Goal: Task Accomplishment & Management: Use online tool/utility

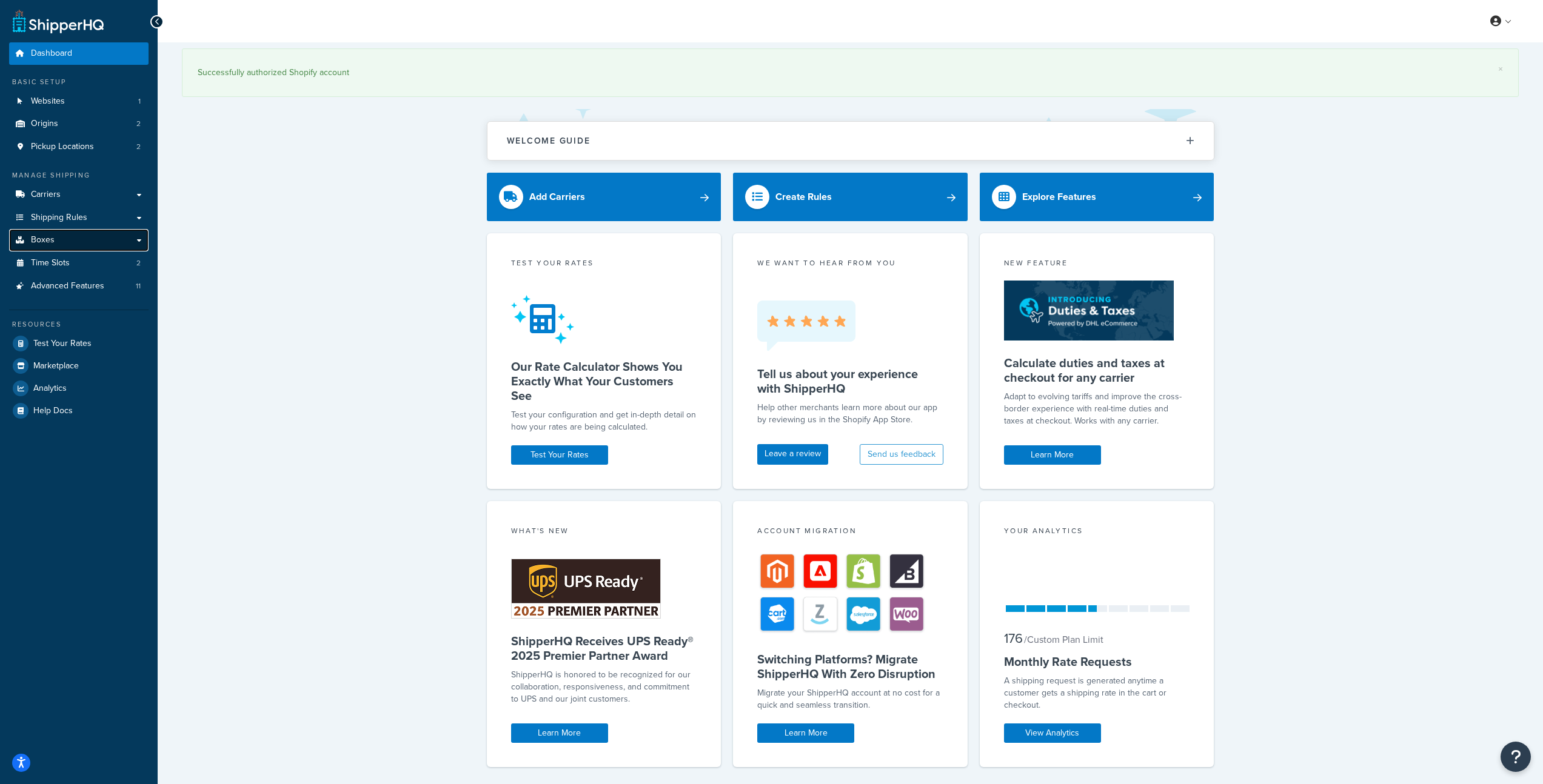
click at [85, 243] on link "Boxes" at bounding box center [79, 240] width 140 height 22
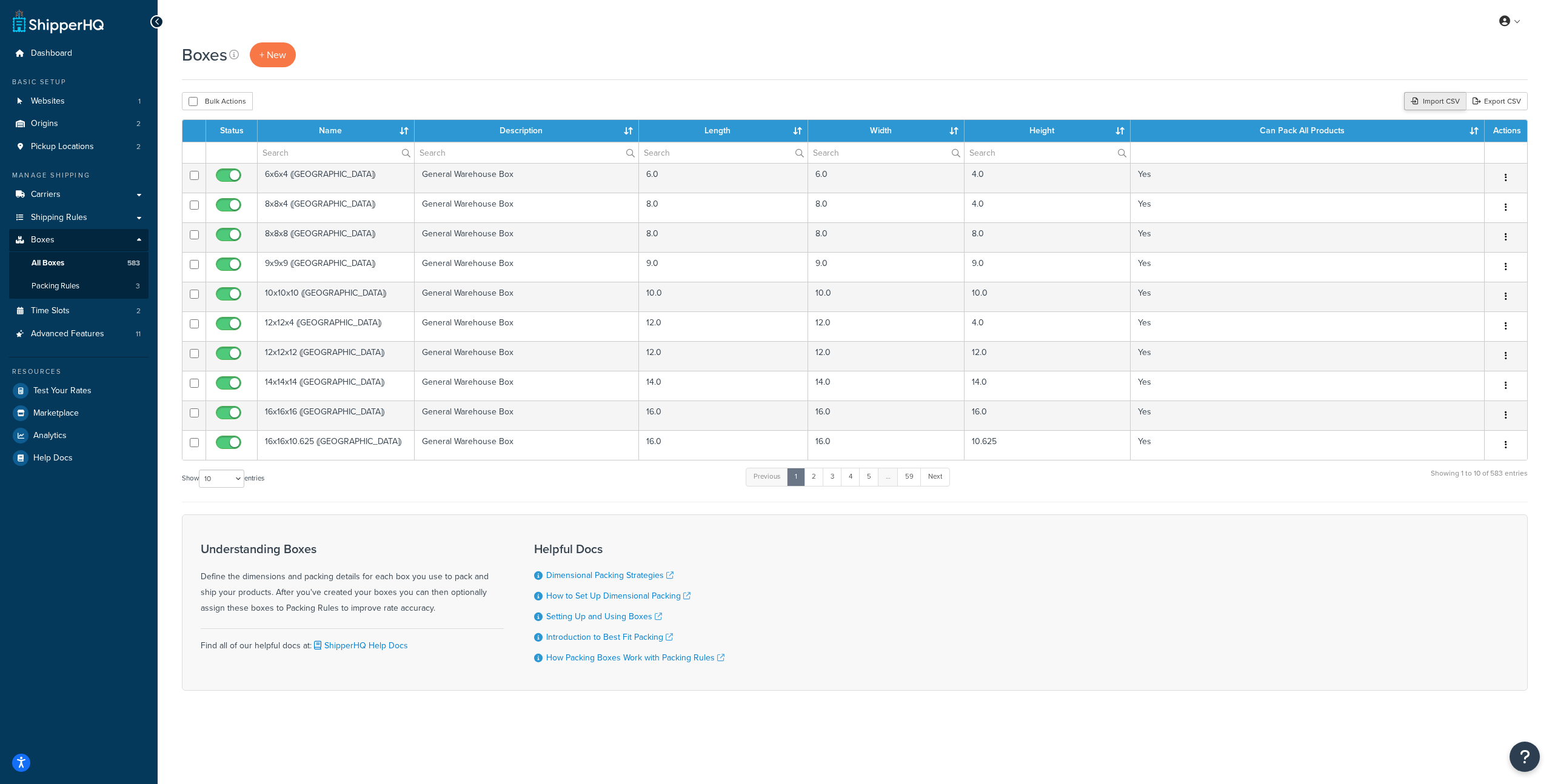
click at [1443, 105] on div "Import CSV" at bounding box center [1435, 101] width 62 height 18
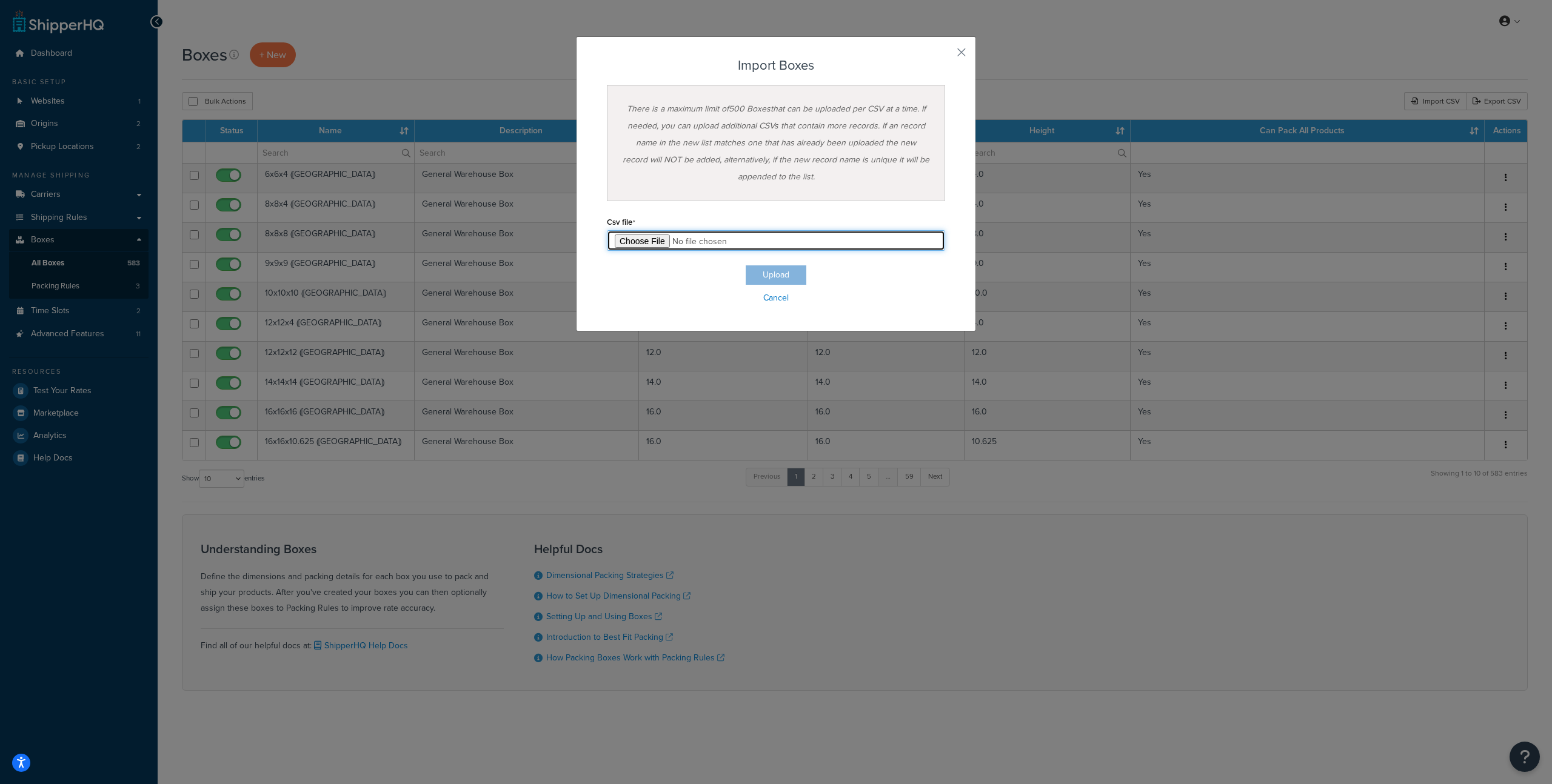
click at [646, 240] on input "file" at bounding box center [776, 240] width 338 height 21
type input "C:\fakepath\Sheet 1-boxes.csv"
click at [774, 276] on button "Upload" at bounding box center [776, 275] width 60 height 19
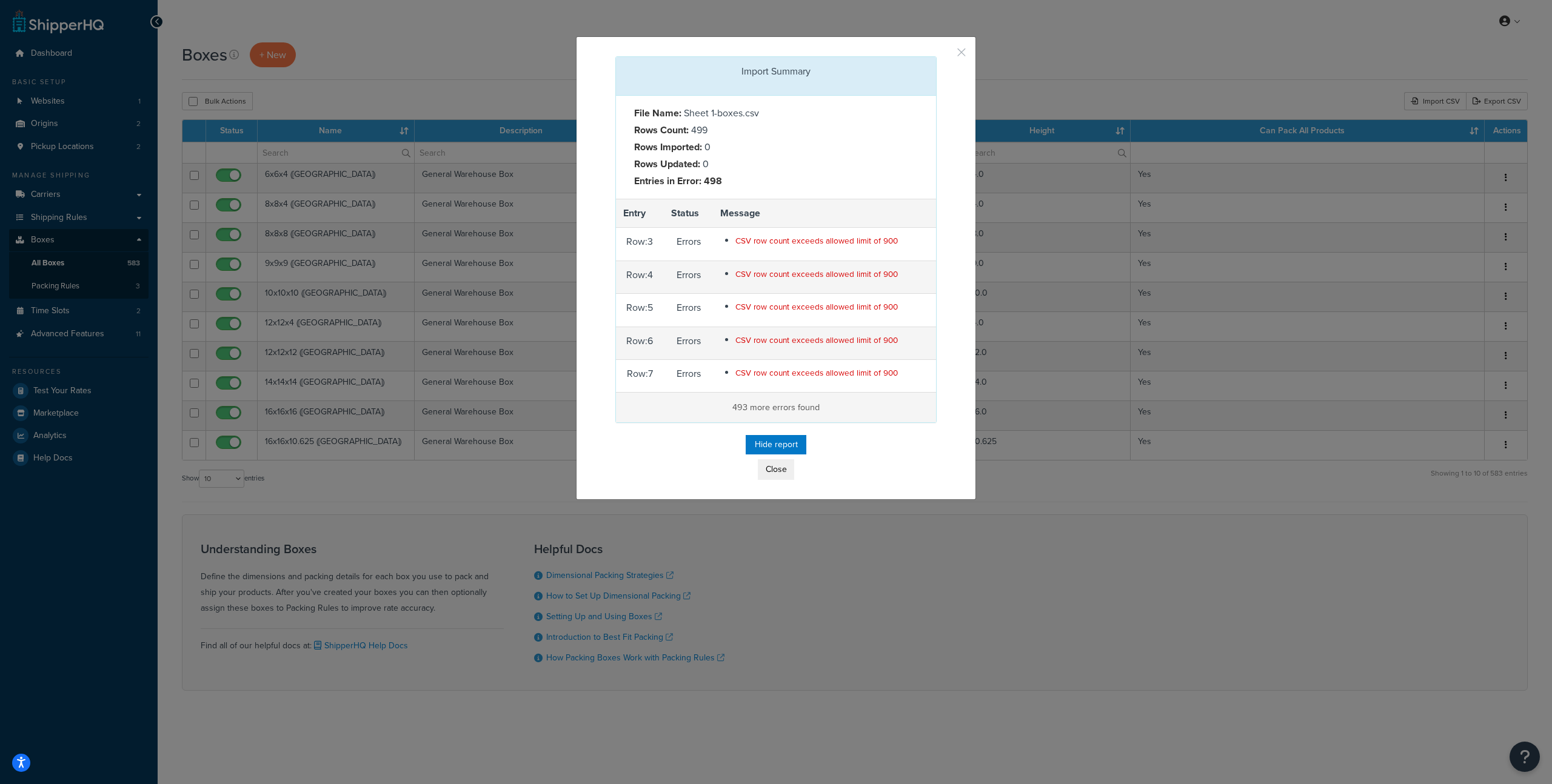
click at [936, 57] on button "button" at bounding box center [935, 58] width 3 height 3
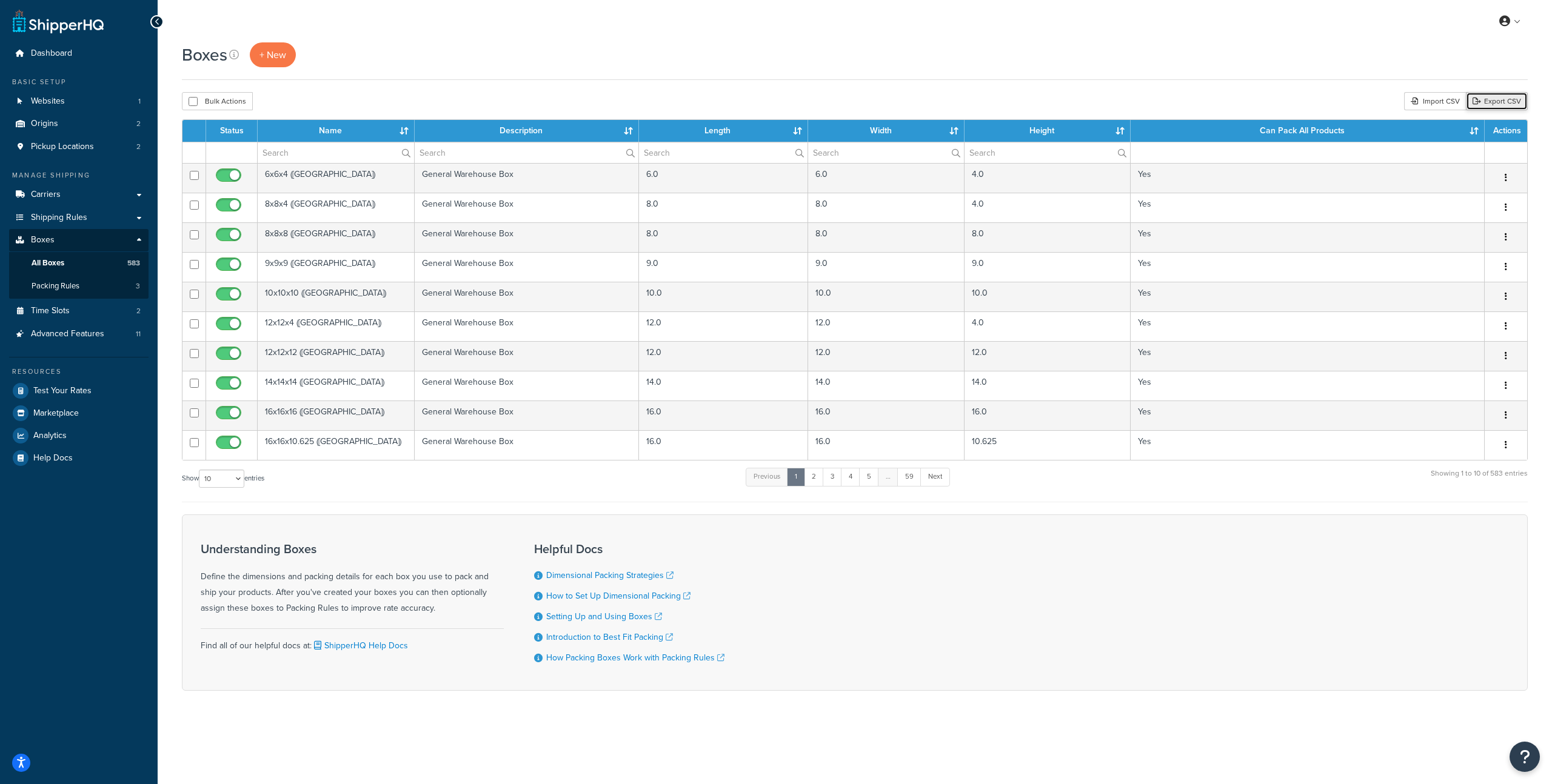
click at [1498, 105] on link "Export CSV" at bounding box center [1497, 101] width 62 height 18
click at [1526, 758] on icon "Open Resource Center" at bounding box center [1525, 757] width 12 height 17
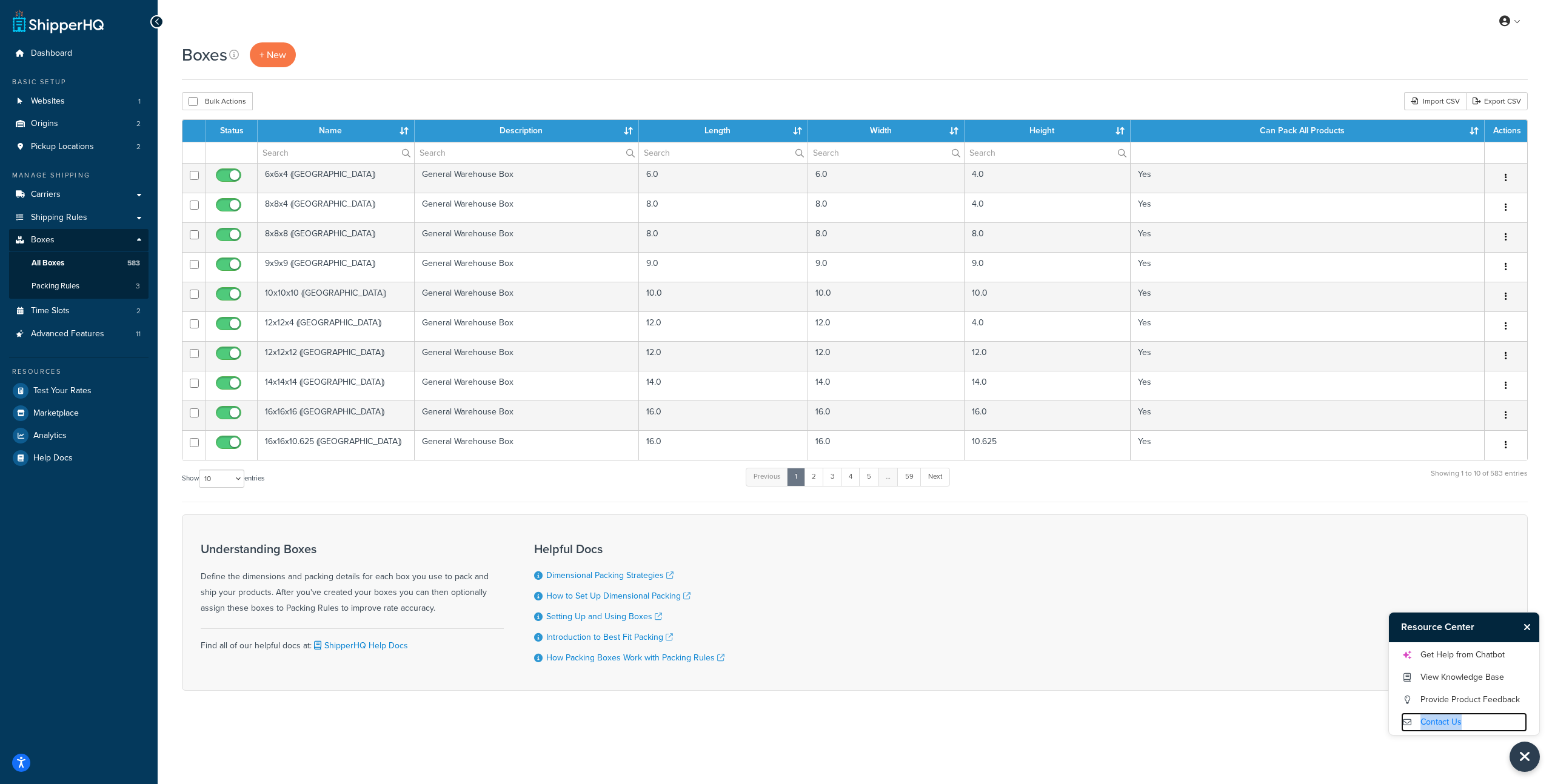
click at [1450, 724] on link "Contact Us" at bounding box center [1464, 722] width 126 height 19
click at [1142, 522] on div "Understanding Boxes Define the dimensions and packing details for each box you …" at bounding box center [855, 603] width 1346 height 177
click at [1443, 713] on link "Contact Us" at bounding box center [1464, 722] width 126 height 19
click at [1456, 656] on link "Get Help from Chatbot" at bounding box center [1464, 655] width 126 height 19
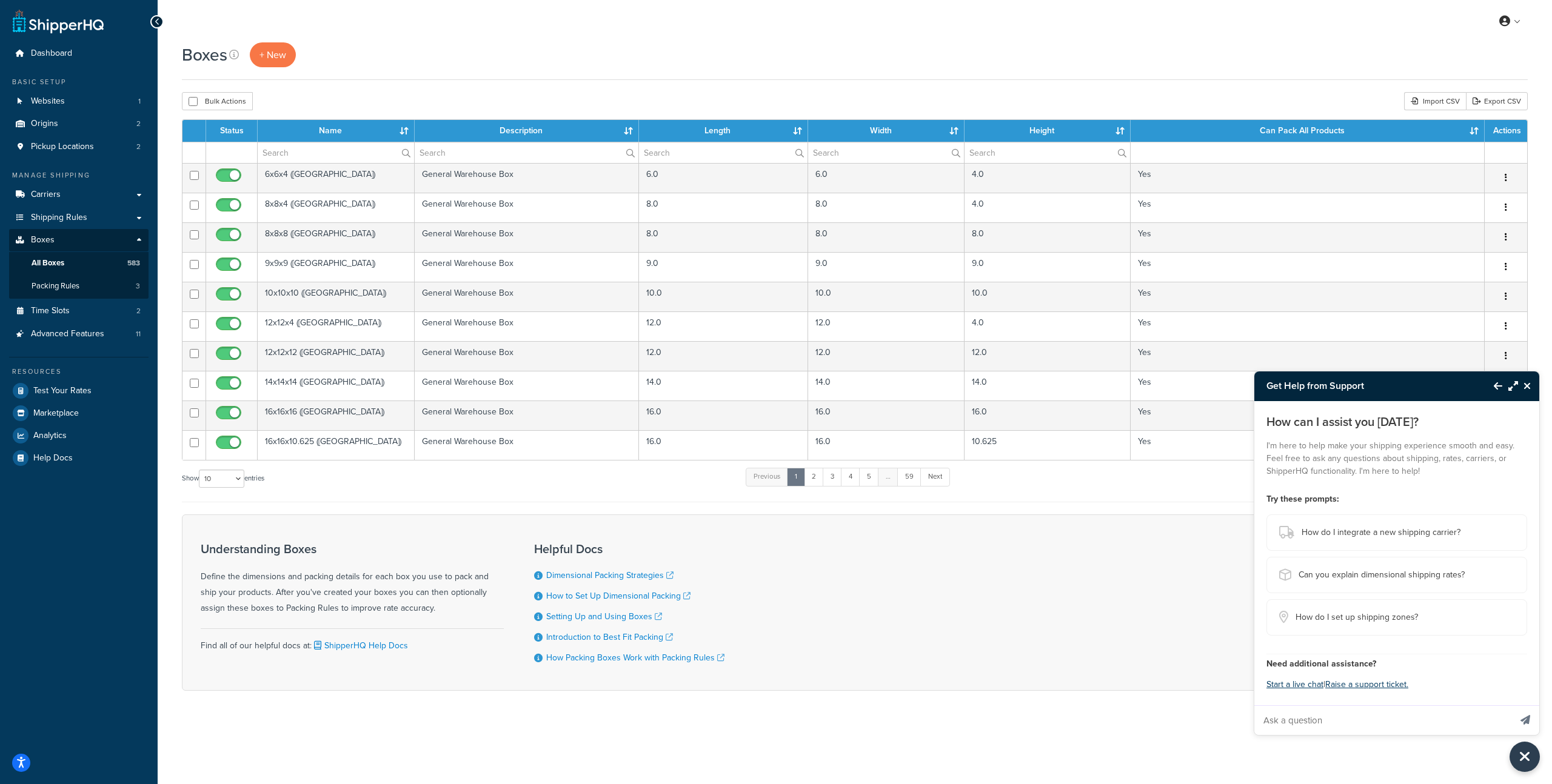
click at [1311, 719] on input "Ask a question" at bounding box center [1382, 721] width 256 height 29
type input "box limit"
click at [1512, 705] on button "Send message" at bounding box center [1526, 720] width 28 height 29
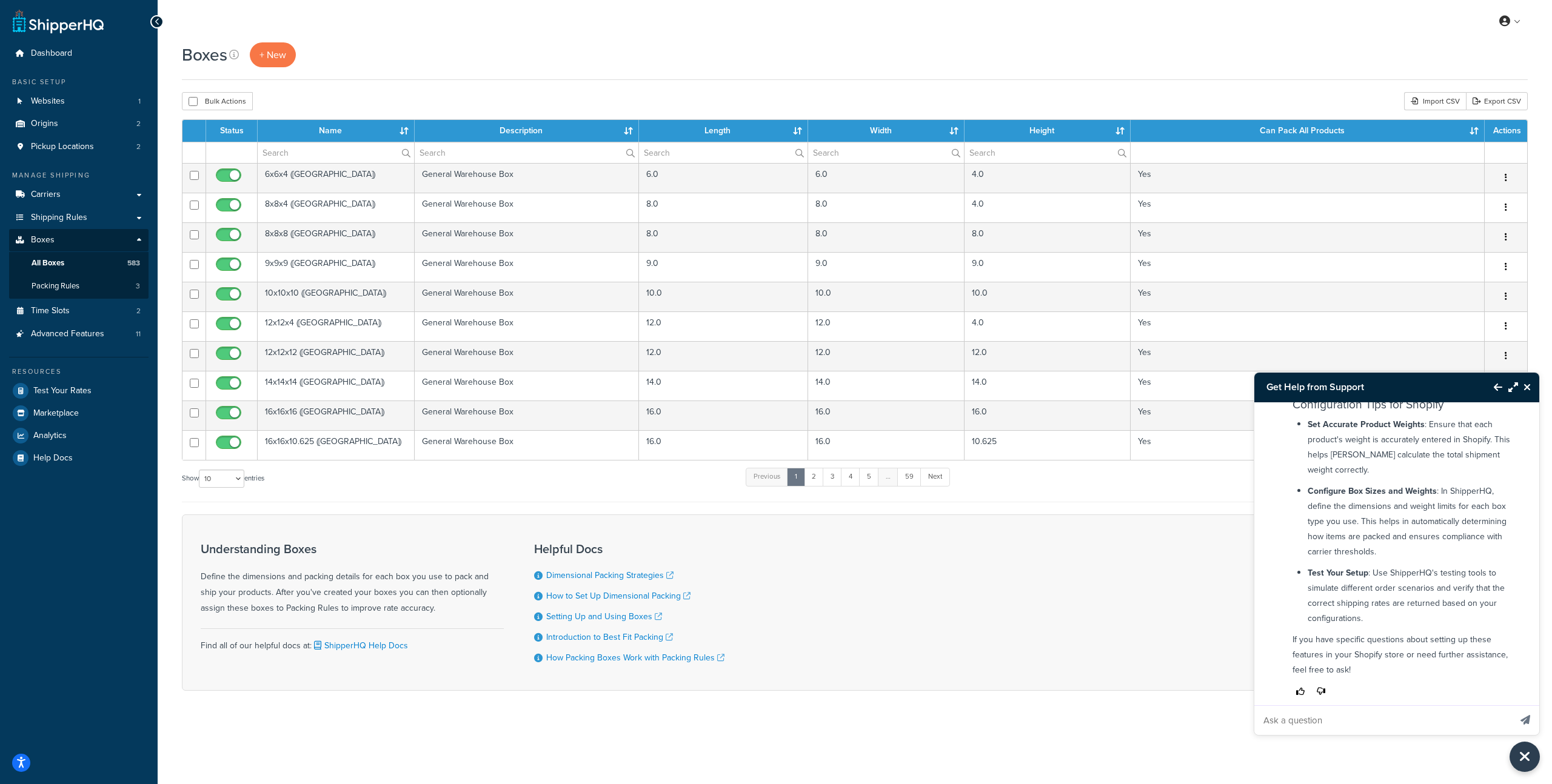
scroll to position [513, 0]
click at [1318, 722] on input "Ask a question" at bounding box center [1382, 721] width 256 height 29
type input "Boxes limit"
click at [1512, 705] on button "Send message" at bounding box center [1526, 720] width 28 height 29
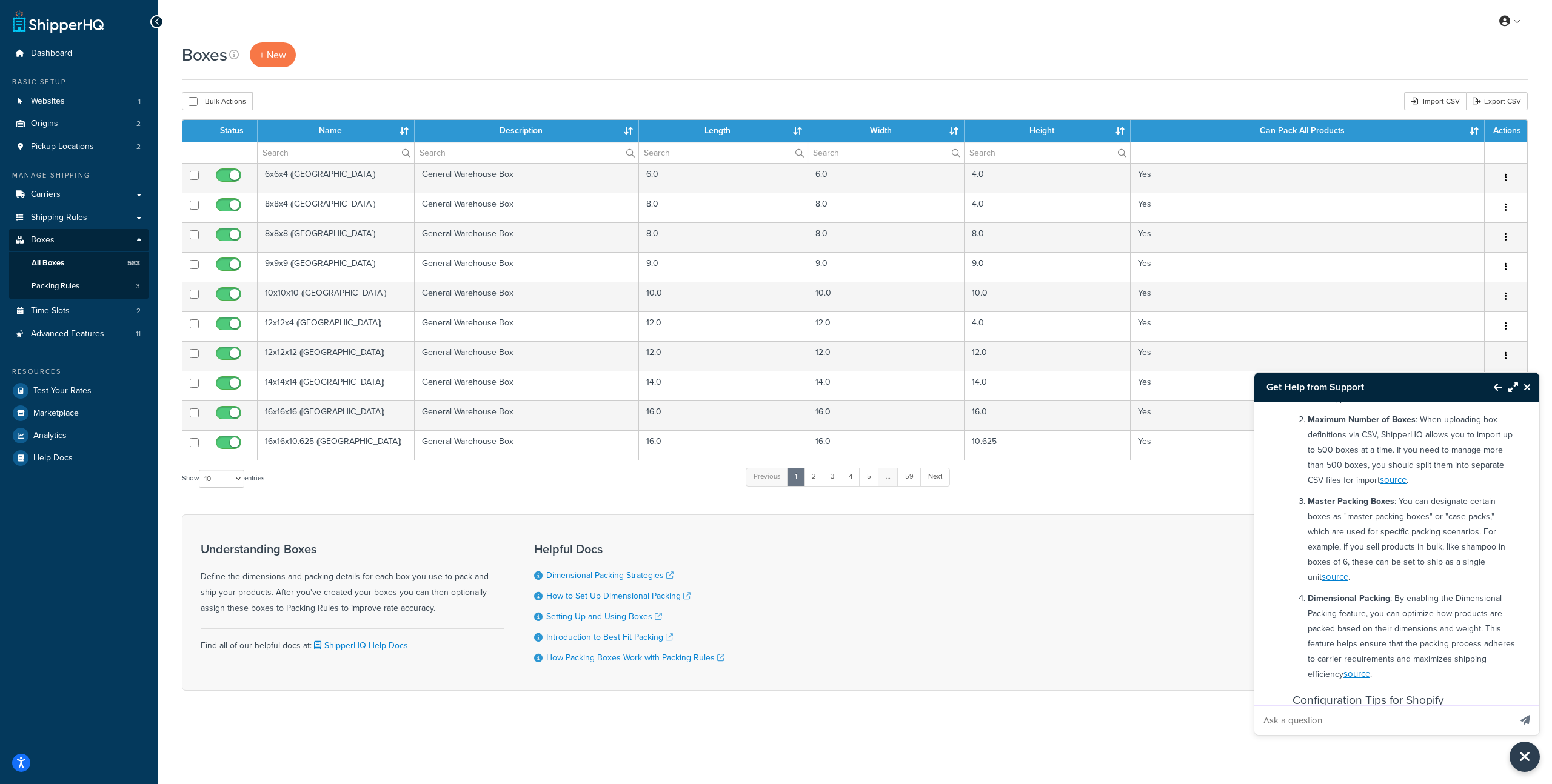
scroll to position [864, 0]
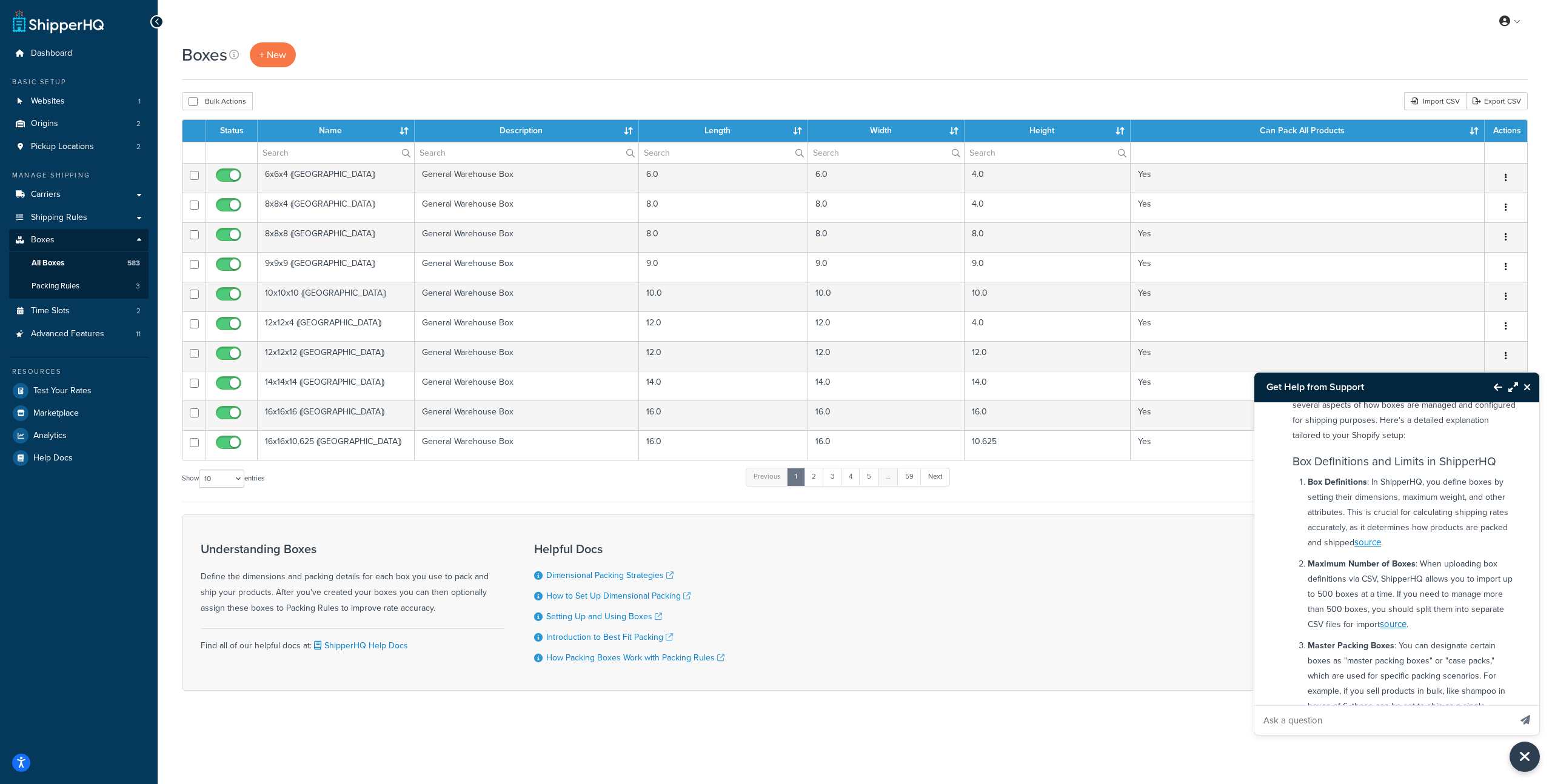
click at [929, 574] on div "Understanding Boxes Define the dimensions and packing details for each box you …" at bounding box center [855, 603] width 1346 height 177
click at [1473, 52] on div "Boxes + New" at bounding box center [855, 55] width 1346 height 25
click at [1439, 101] on div "Import CSV" at bounding box center [1435, 101] width 62 height 18
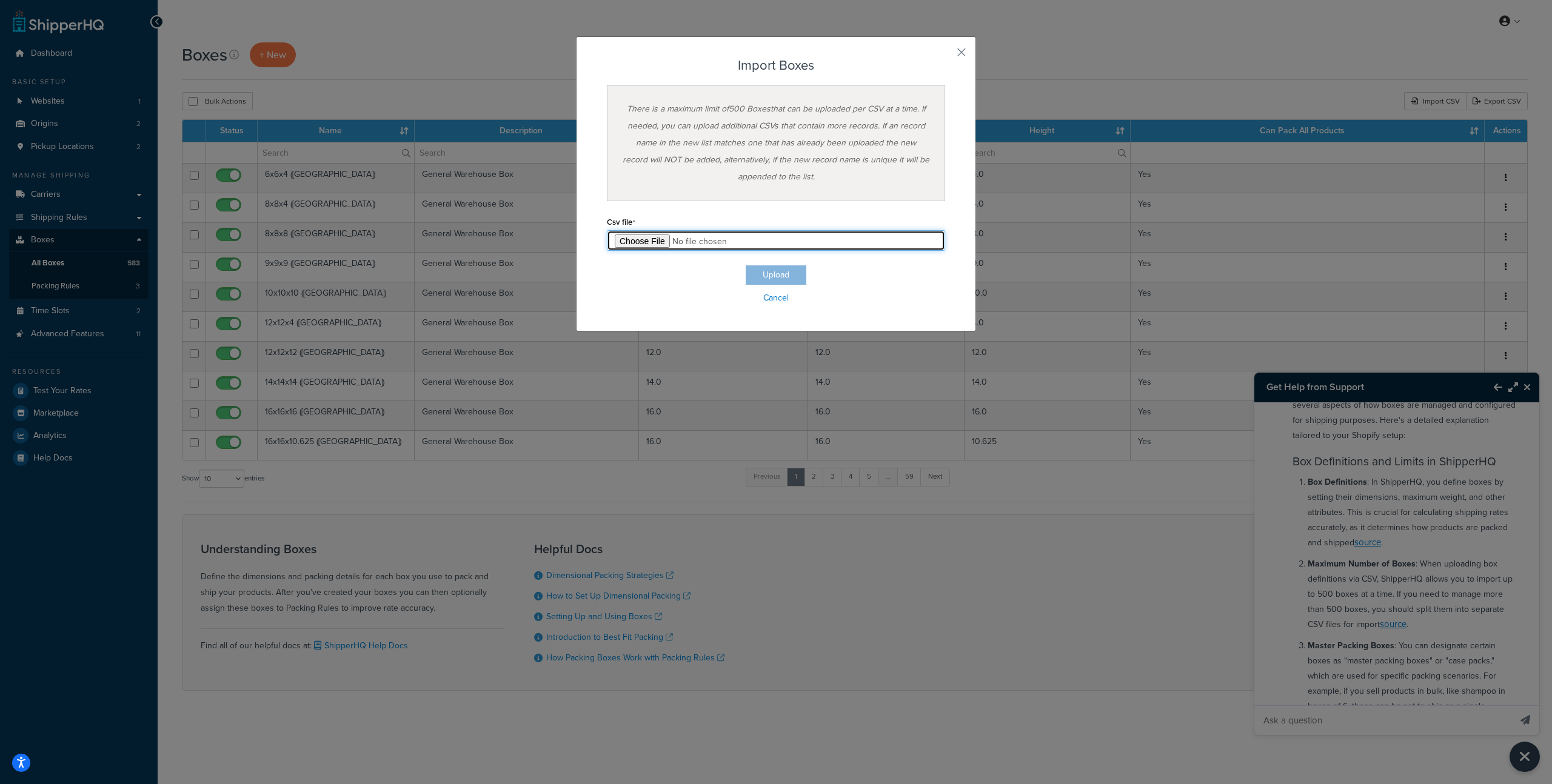
click at [629, 236] on input "file" at bounding box center [776, 240] width 338 height 21
type input "C:\fakepath\Sheet 1-boxes.csv"
click at [771, 272] on button "Upload" at bounding box center [776, 275] width 60 height 19
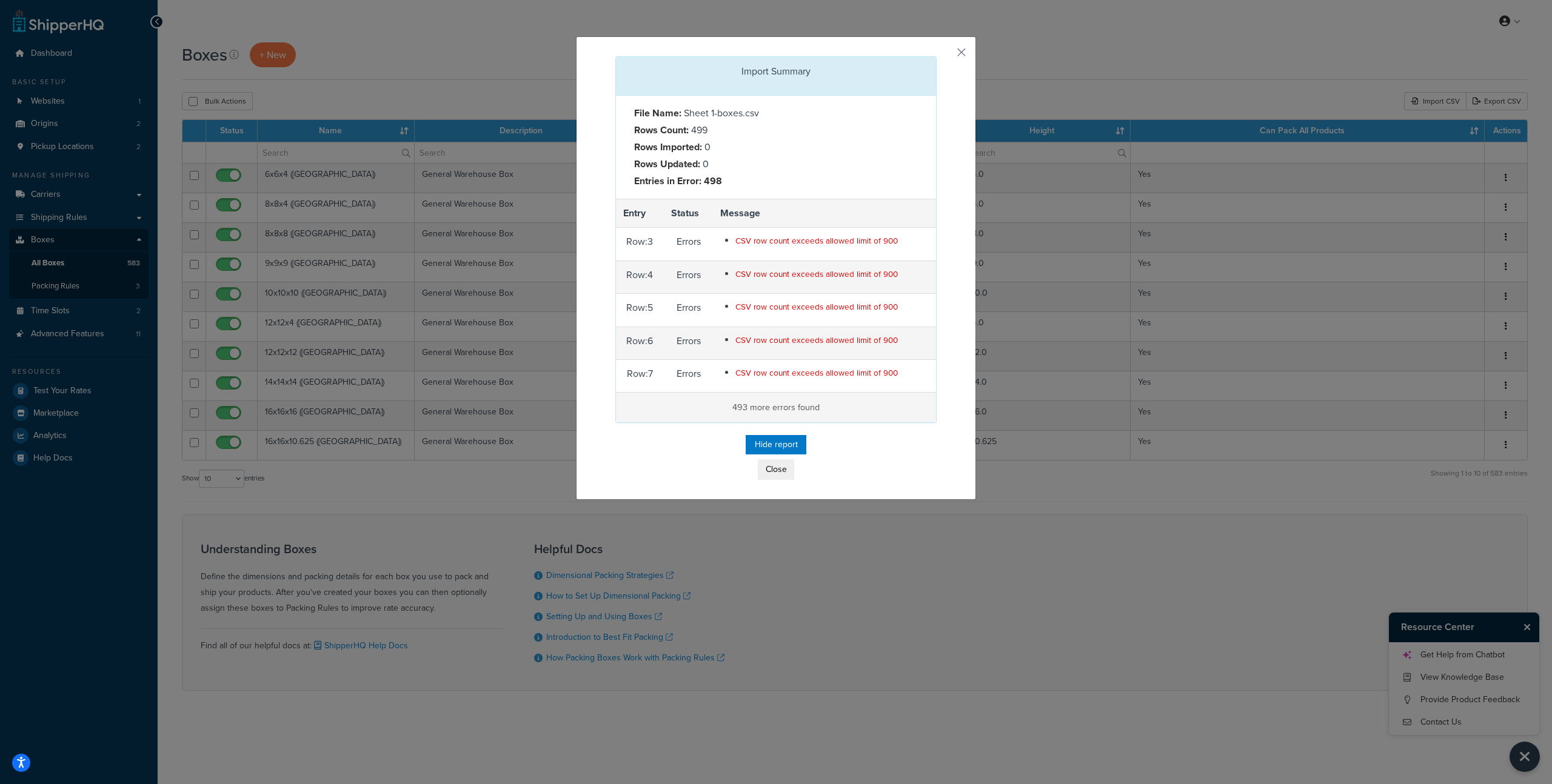
click at [1367, 614] on div "Import Summary File Name: Sheet 1-boxes.csv Rows Count: 499 Rows Imported: 0 Ro…" at bounding box center [776, 392] width 1552 height 784
drag, startPoint x: 957, startPoint y: 36, endPoint x: 956, endPoint y: 45, distance: 9.1
click at [957, 36] on div "Import Summary File Name: Sheet 1-boxes.csv Rows Count: 499 Rows Imported: 0 Ro…" at bounding box center [776, 268] width 400 height 464
click at [936, 57] on button "button" at bounding box center [935, 58] width 3 height 3
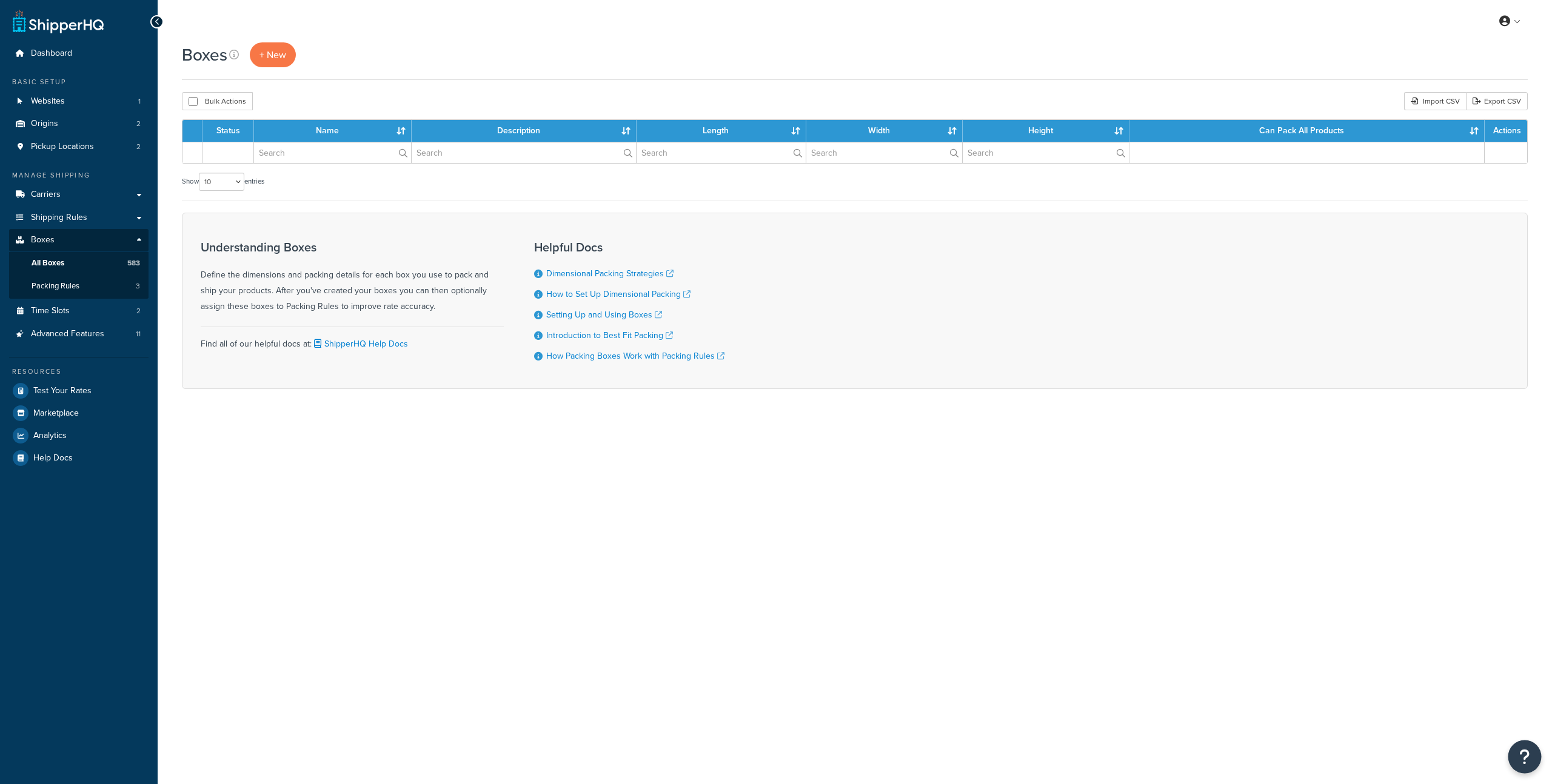
click at [1515, 752] on button "Open Resource Center" at bounding box center [1525, 757] width 33 height 33
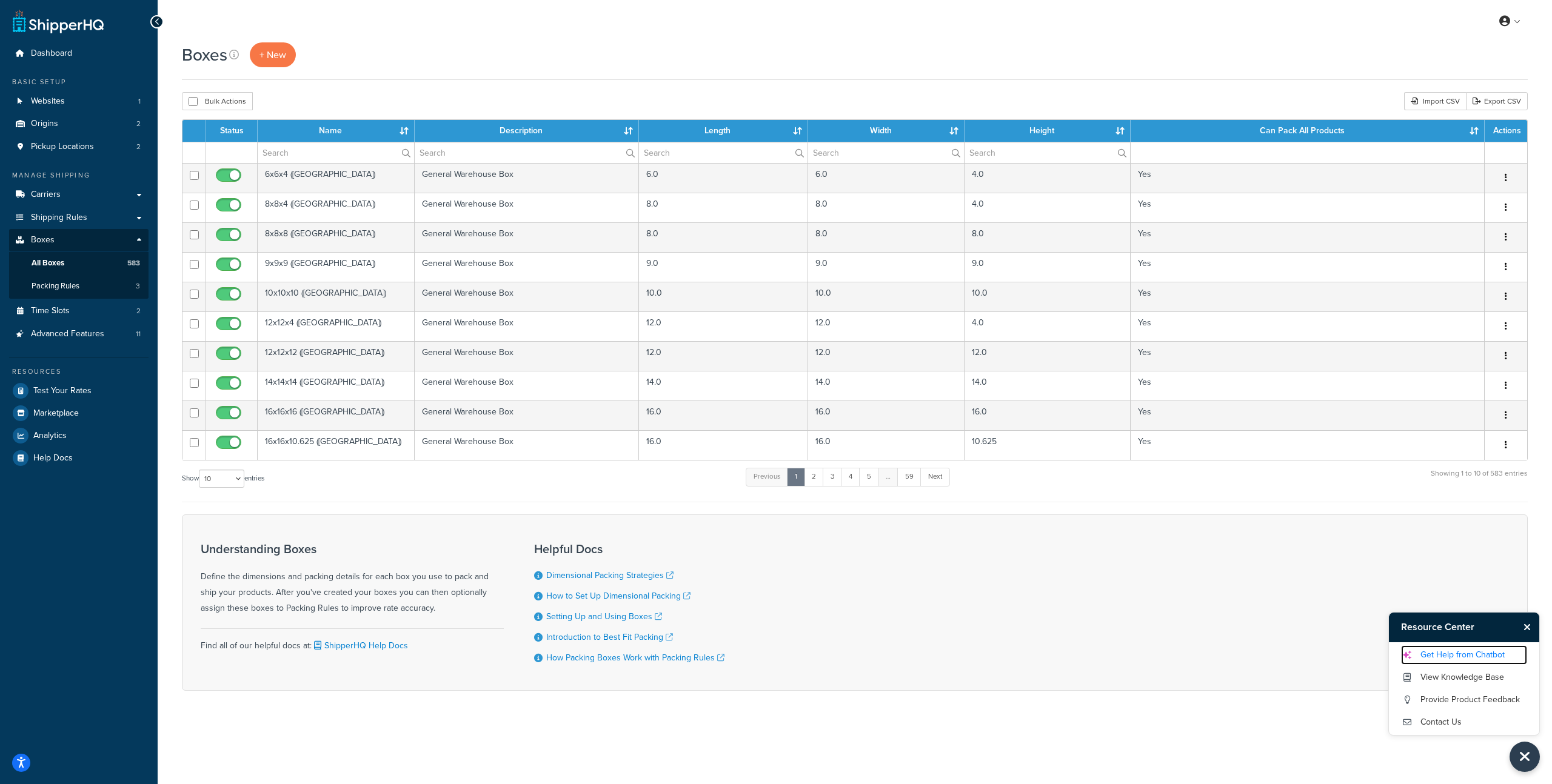
click at [1439, 657] on link "Get Help from Chatbot" at bounding box center [1464, 655] width 126 height 19
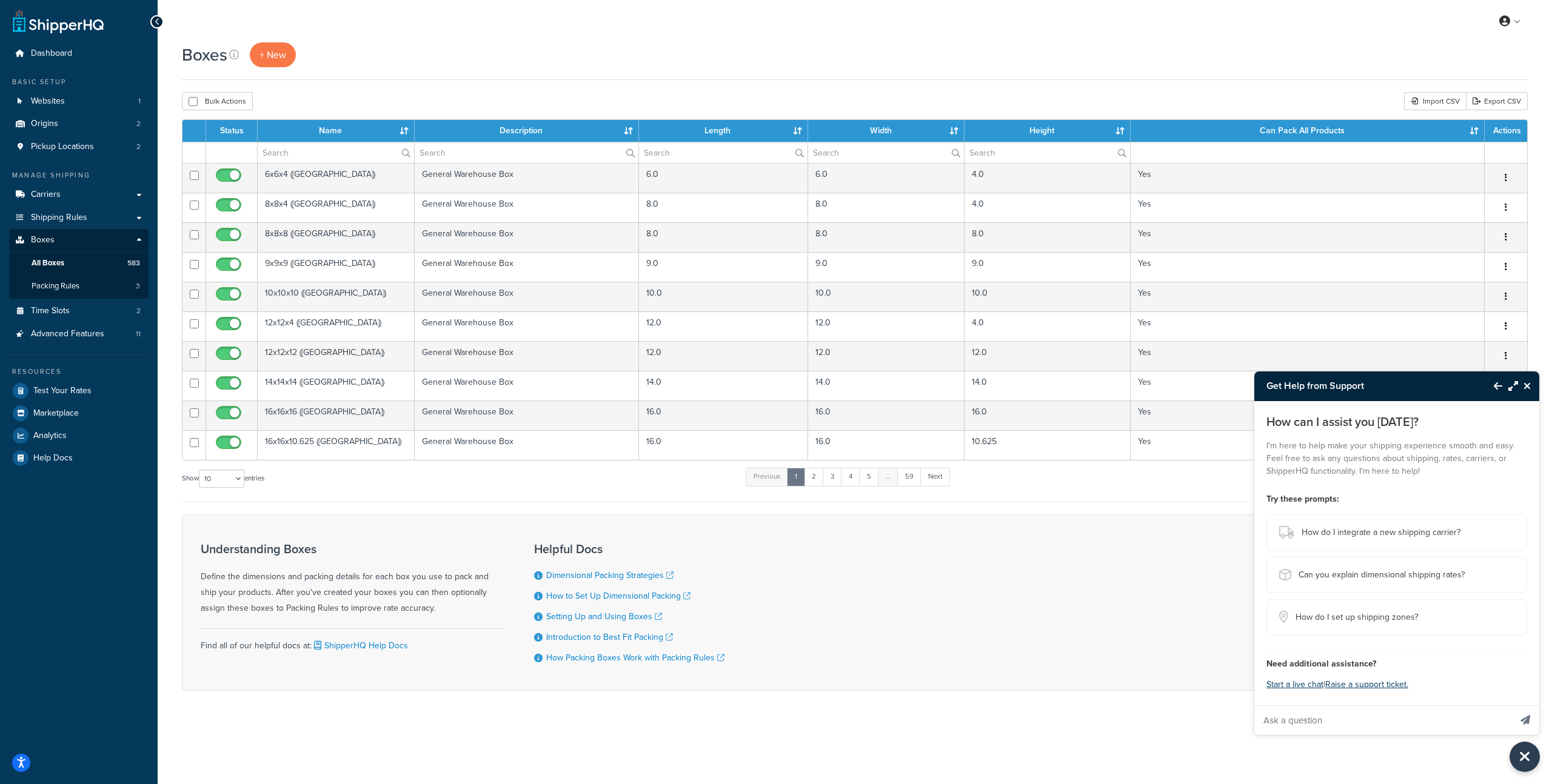
click at [1304, 719] on input "Ask a question" at bounding box center [1382, 721] width 256 height 29
type input "Increase boxes limit"
click at [1512, 705] on button "Send message" at bounding box center [1526, 720] width 28 height 29
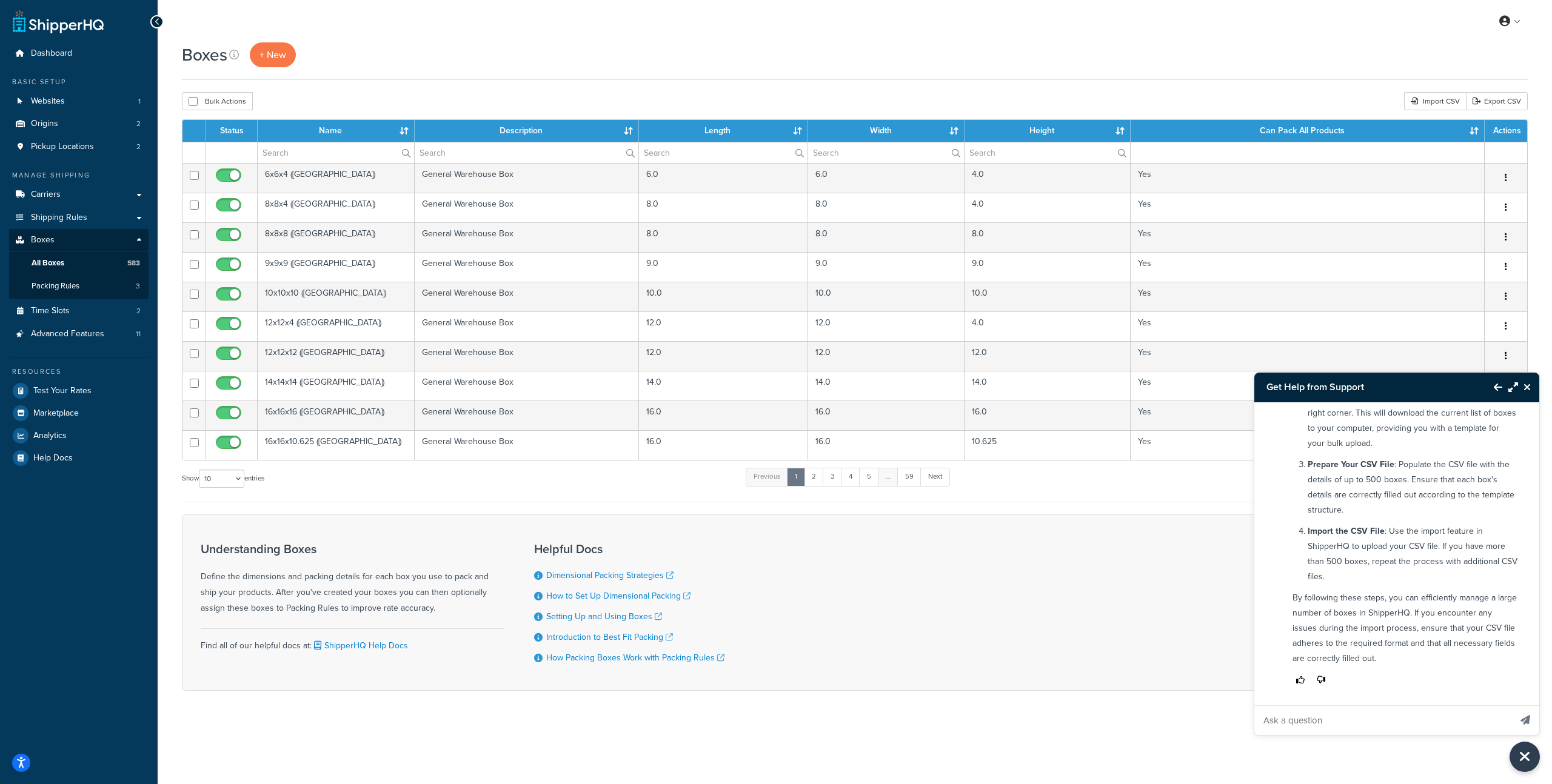
scroll to position [254, 0]
click at [1448, 621] on p "By following these steps, you can efficiently manage a large number of boxes in…" at bounding box center [1405, 625] width 226 height 76
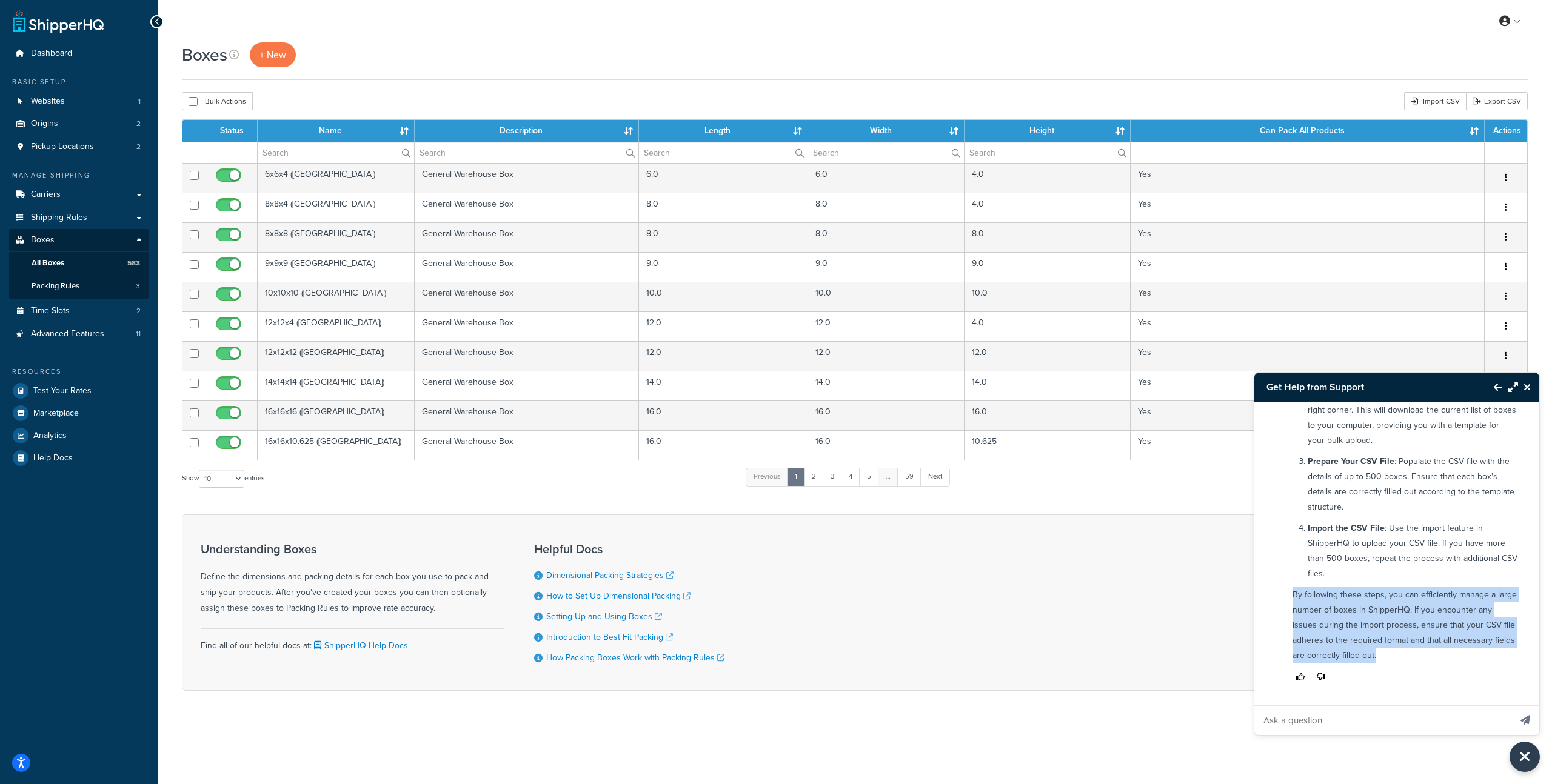
click at [1448, 621] on p "By following these steps, you can efficiently manage a large number of boxes in…" at bounding box center [1405, 625] width 226 height 76
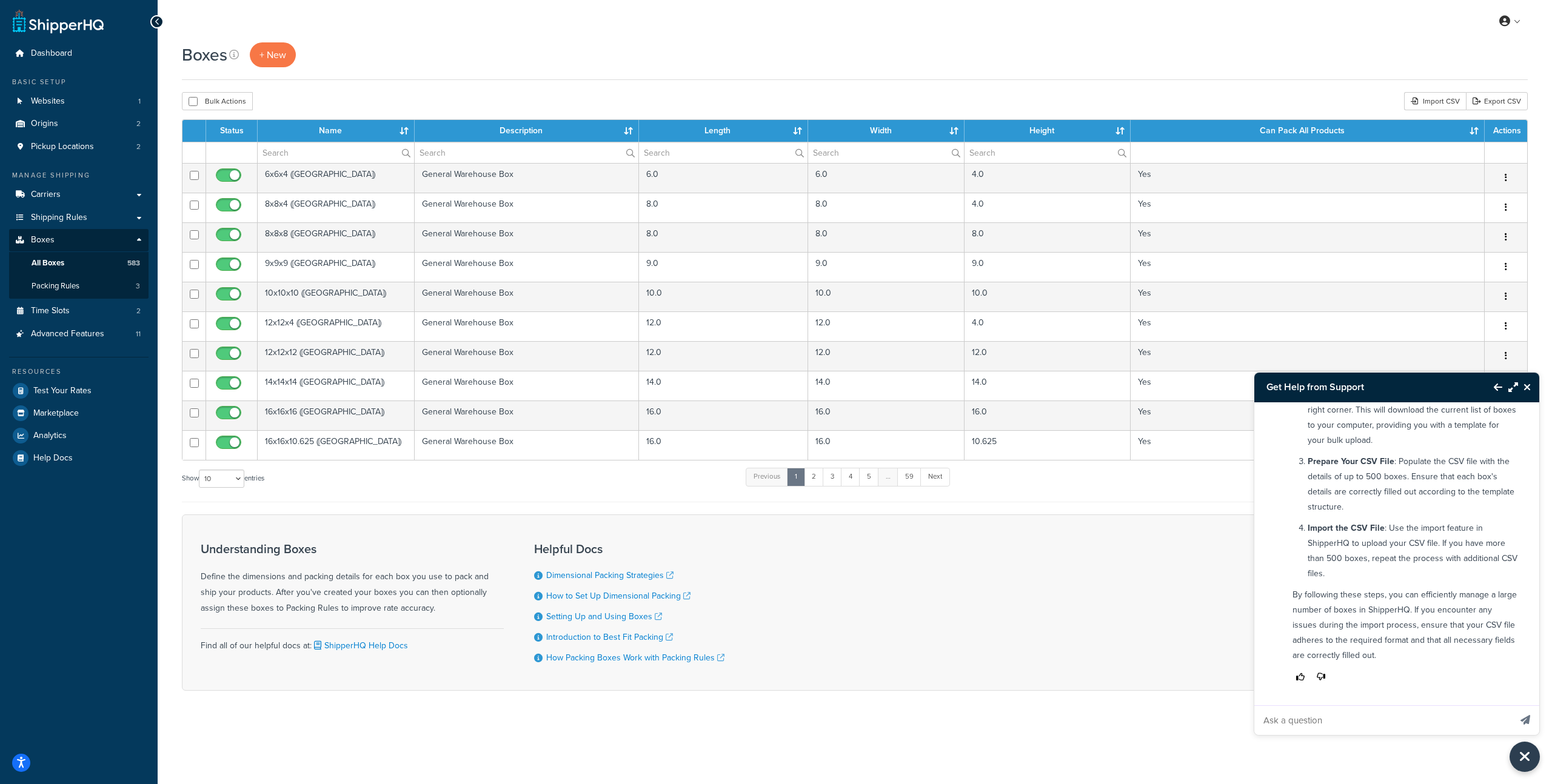
click at [1391, 650] on p "By following these steps, you can efficiently manage a large number of boxes in…" at bounding box center [1405, 625] width 226 height 76
drag, startPoint x: 585, startPoint y: 523, endPoint x: 796, endPoint y: 495, distance: 212.8
click at [585, 523] on div "Understanding Boxes Define the dimensions and packing details for each box you …" at bounding box center [855, 603] width 1346 height 177
click at [230, 54] on icon at bounding box center [234, 54] width 10 height 10
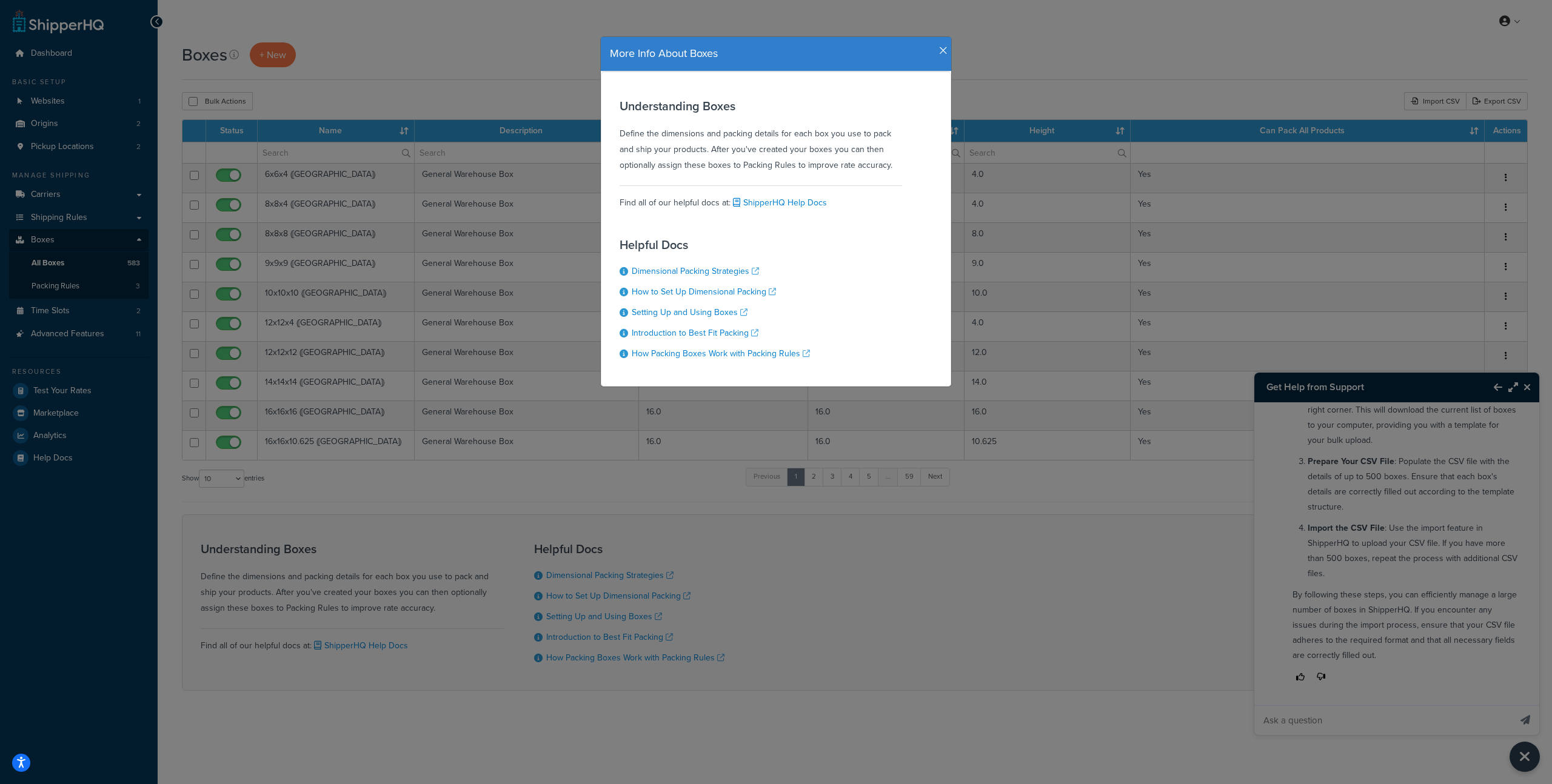
click at [939, 47] on icon "button" at bounding box center [944, 51] width 9 height 11
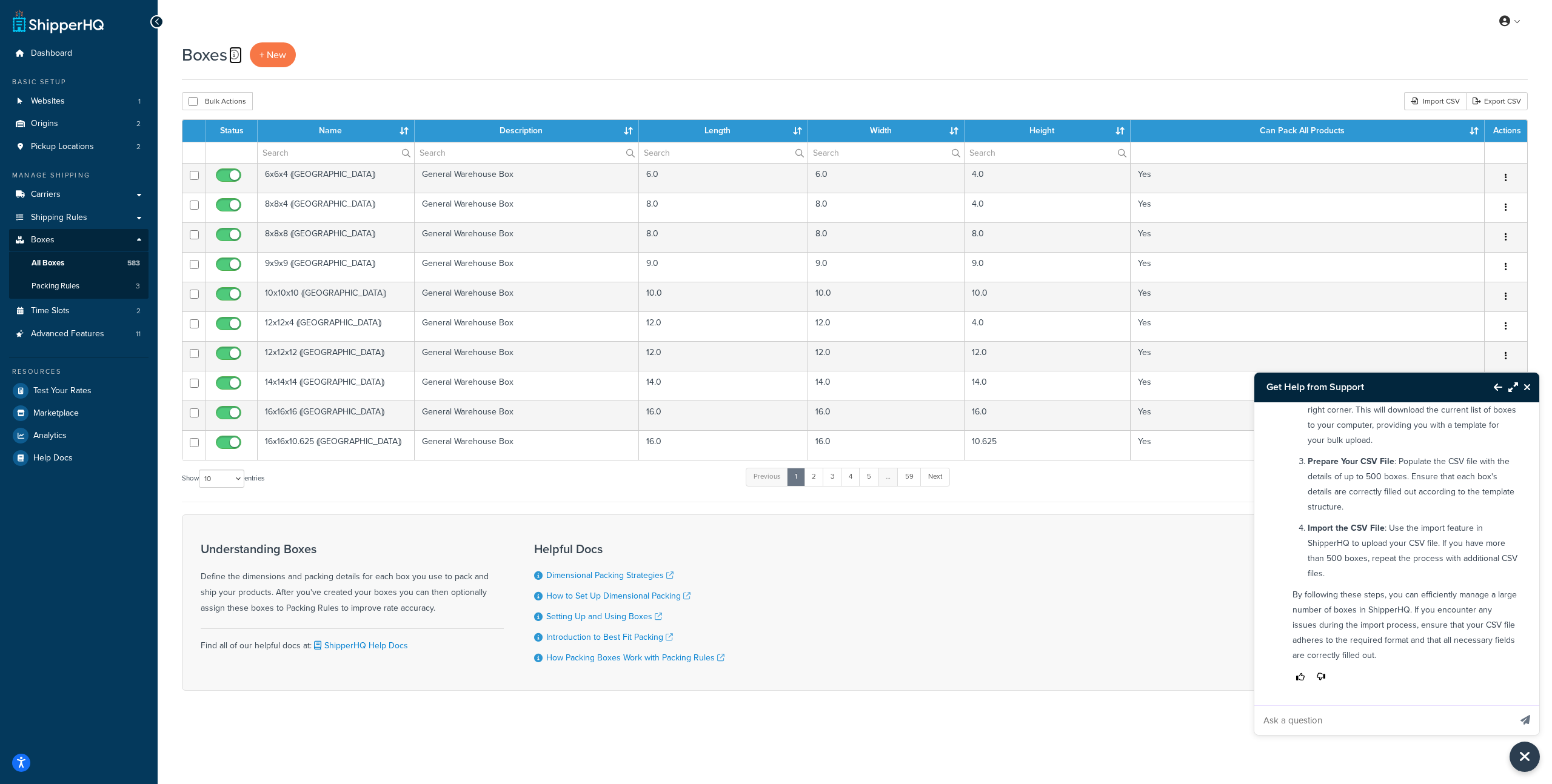
click at [229, 59] on icon at bounding box center [234, 54] width 10 height 10
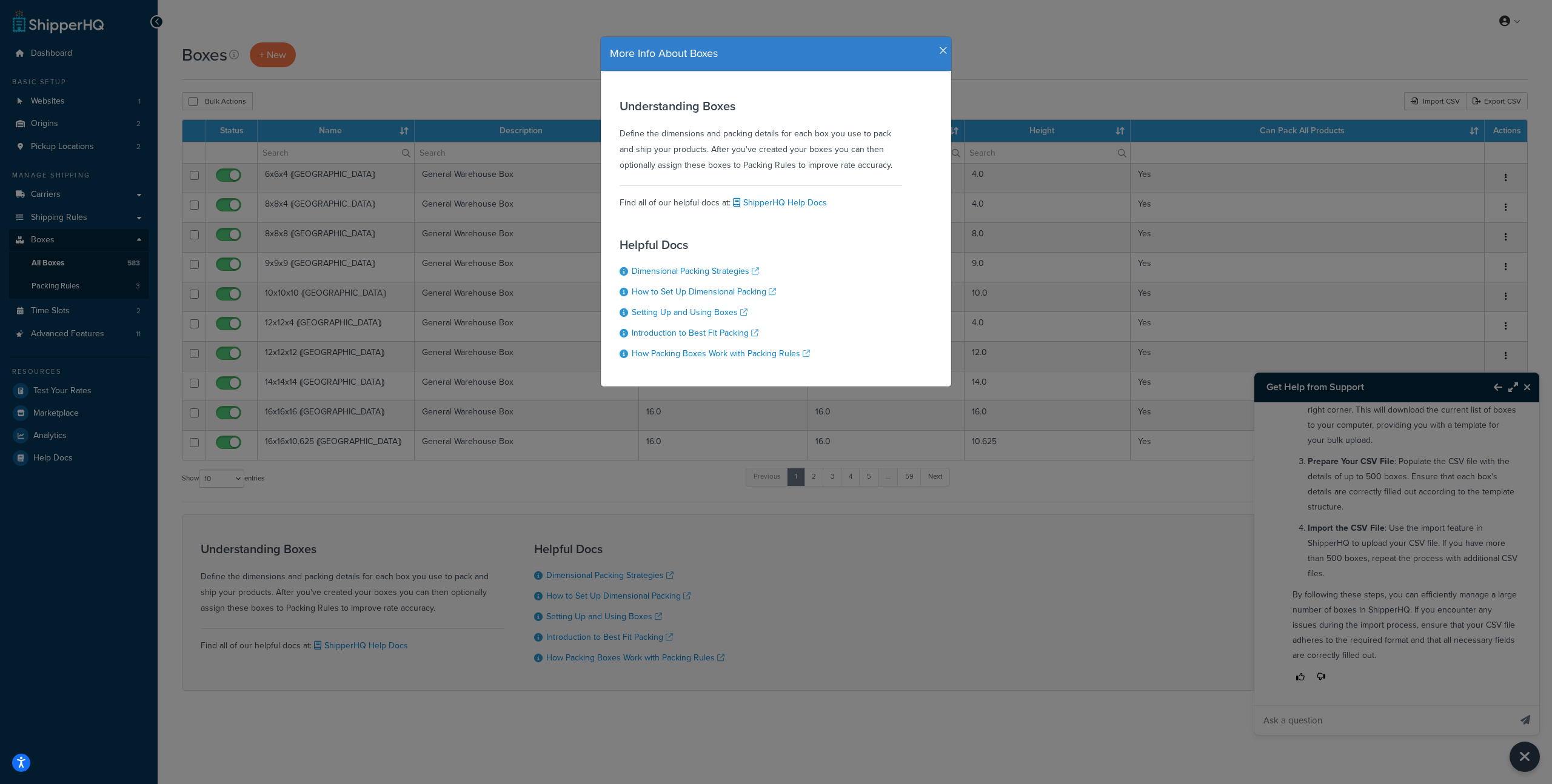
click at [726, 544] on div "More Info About Boxes Understanding Boxes Define the dimensions and packing det…" at bounding box center [776, 392] width 1552 height 784
click at [655, 568] on div "More Info About Boxes Understanding Boxes Define the dimensions and packing det…" at bounding box center [776, 392] width 1552 height 784
click at [939, 55] on icon "button" at bounding box center [944, 51] width 9 height 11
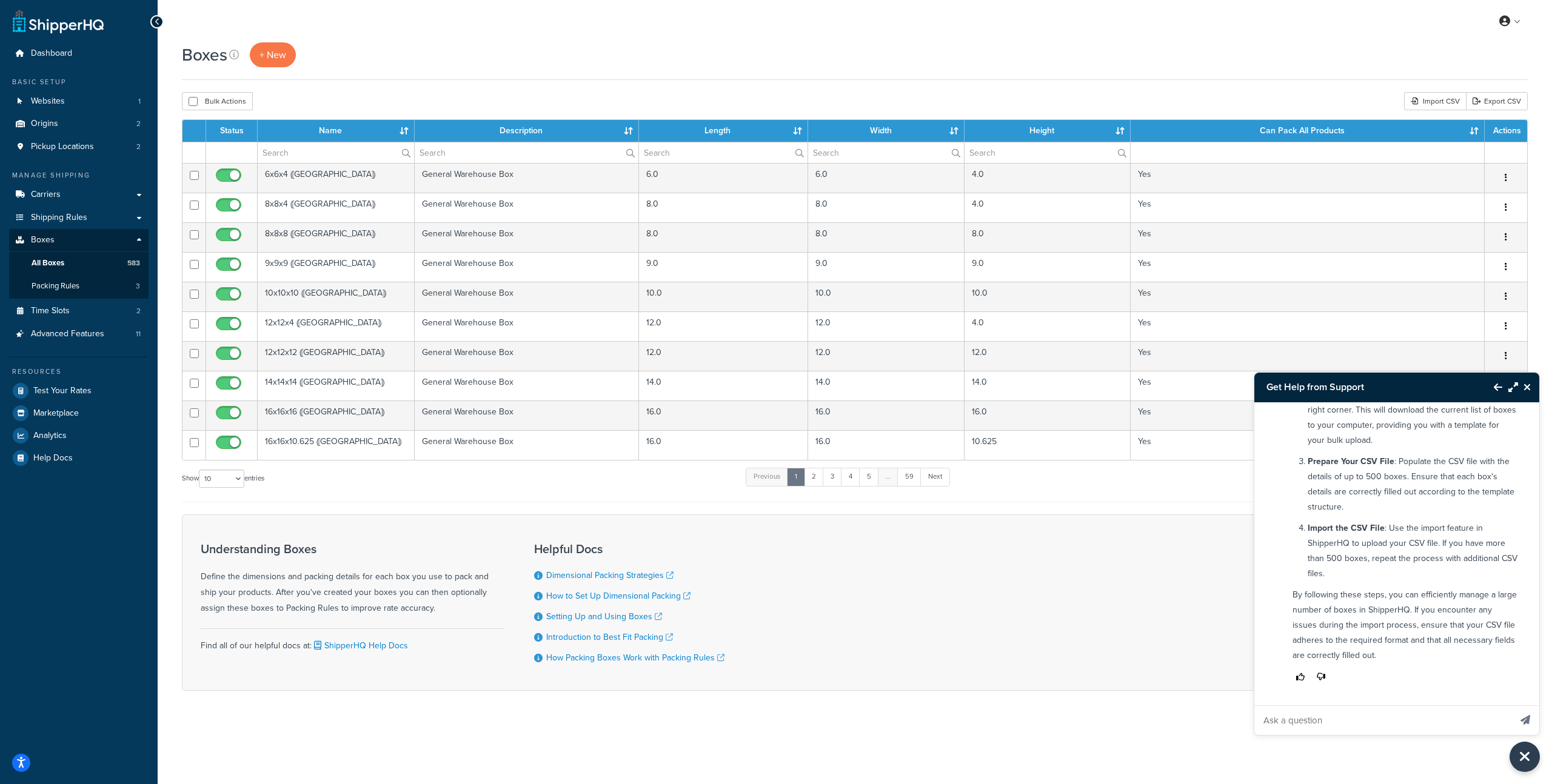
click at [1542, 389] on div "Boxes + New Bulk Actions Duplicate Delete Import CSV Export CSV Contact Us Send…" at bounding box center [855, 388] width 1395 height 691
drag, startPoint x: 1526, startPoint y: 389, endPoint x: 1527, endPoint y: 435, distance: 46.0
click at [1526, 388] on icon "Close Resource Center" at bounding box center [1527, 387] width 7 height 10
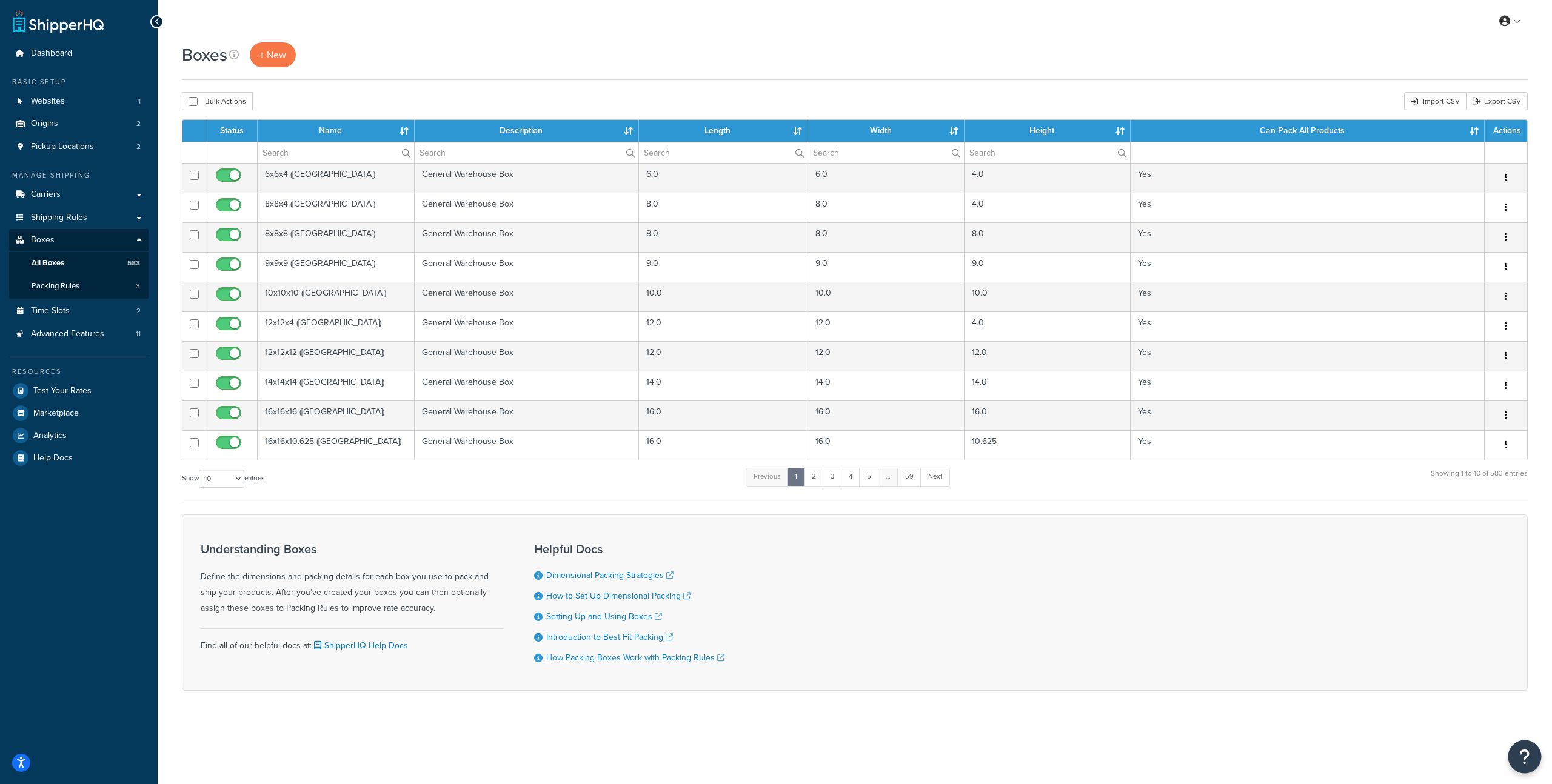
click at [1529, 764] on button "Open Resource Center" at bounding box center [1525, 757] width 33 height 33
click at [1542, 767] on div "My Profile Billing Global Settings Contact Us Logout Boxes + New Bulk Actions D…" at bounding box center [855, 392] width 1395 height 784
click at [1527, 765] on icon "Close Resource Center" at bounding box center [1525, 757] width 13 height 17
click at [1512, 15] on link at bounding box center [1510, 21] width 35 height 18
click at [1204, 58] on div "Boxes + New" at bounding box center [855, 55] width 1346 height 25
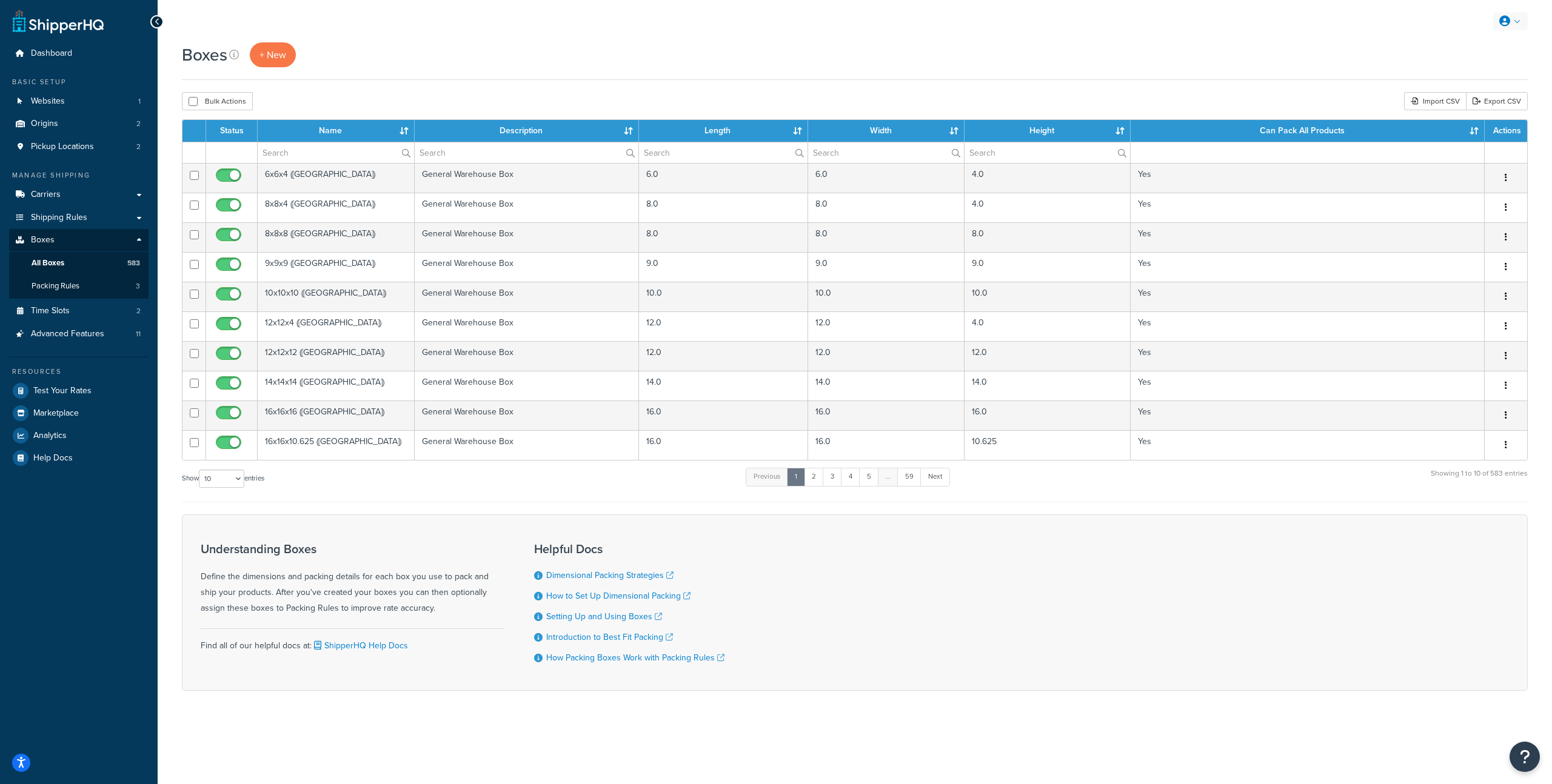
click at [1511, 26] on link at bounding box center [1510, 21] width 35 height 18
click at [1478, 119] on span "Contact Us" at bounding box center [1462, 118] width 38 height 12
click at [1503, 21] on icon at bounding box center [1504, 21] width 11 height 11
click at [1469, 50] on span "My Profile" at bounding box center [1459, 46] width 34 height 12
click at [1415, 105] on icon at bounding box center [1414, 101] width 7 height 7
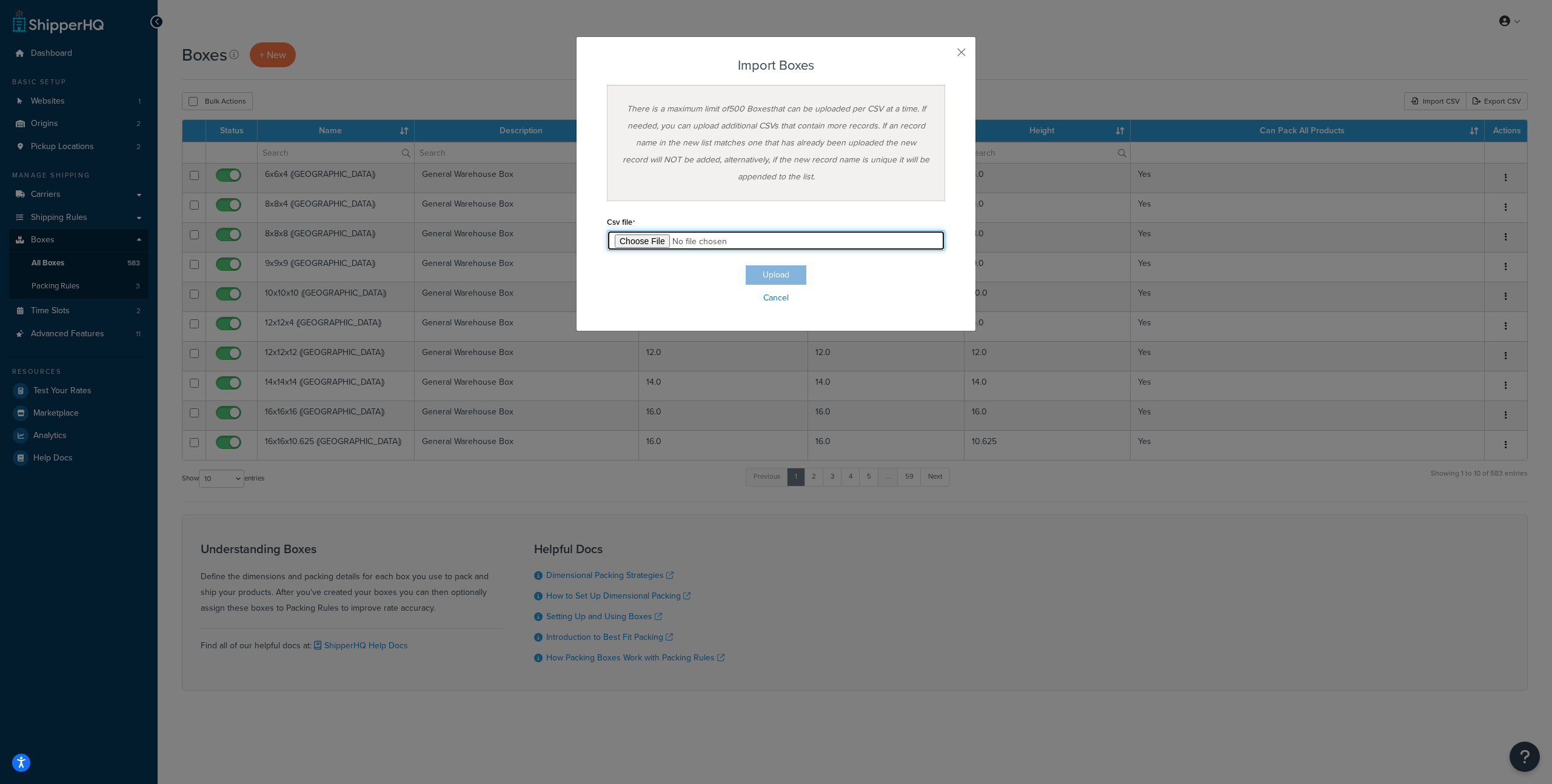
click at [630, 245] on input "file" at bounding box center [776, 240] width 338 height 21
type input "C:\fakepath\Sheet 1-boxes.csv"
click at [766, 270] on button "Upload" at bounding box center [776, 275] width 60 height 19
